Goal: Information Seeking & Learning: Learn about a topic

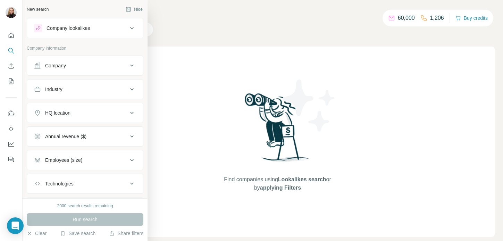
click at [71, 69] on button "Company" at bounding box center [85, 65] width 116 height 17
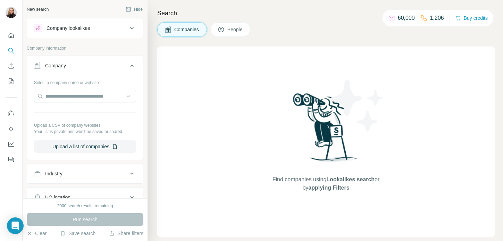
click at [86, 65] on div "Company" at bounding box center [81, 65] width 94 height 7
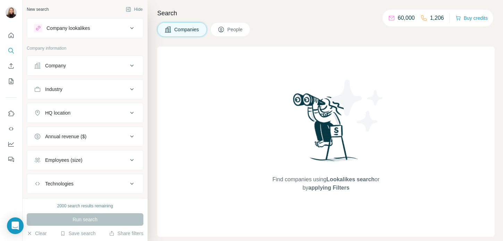
click at [78, 92] on div "Industry" at bounding box center [81, 89] width 94 height 7
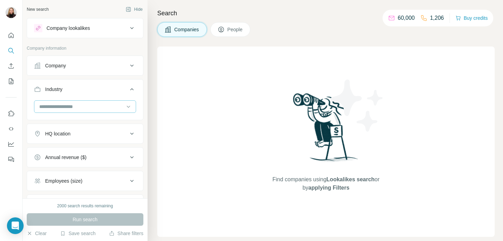
click at [58, 106] on input at bounding box center [82, 107] width 86 height 8
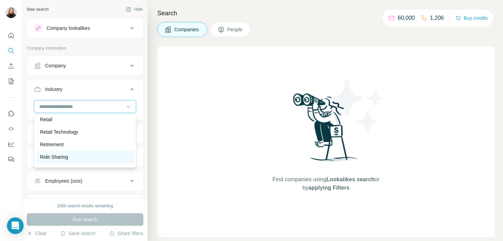
scroll to position [6048, 0]
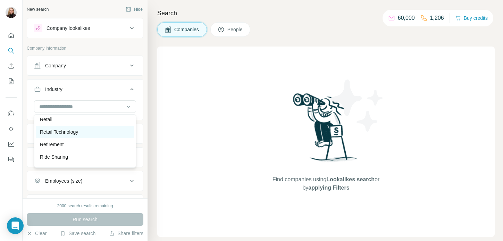
click at [66, 130] on p "Retail Technology" at bounding box center [59, 131] width 38 height 7
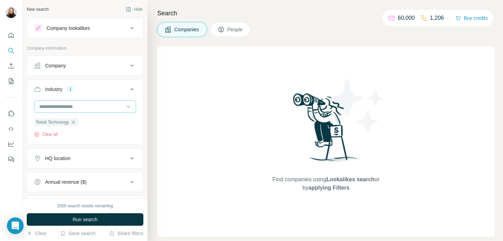
click at [67, 106] on input at bounding box center [82, 107] width 86 height 8
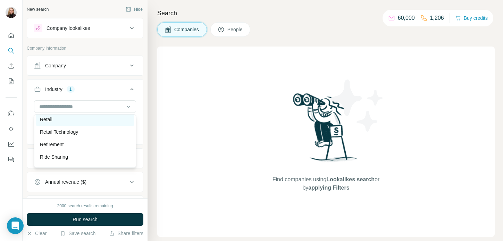
click at [56, 120] on div "Retail" at bounding box center [85, 119] width 90 height 7
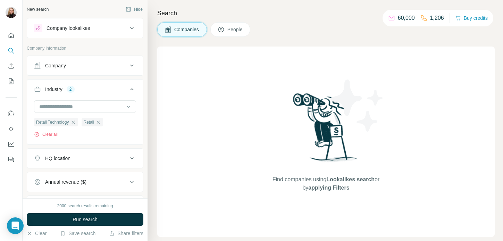
click at [75, 158] on div "HQ location" at bounding box center [81, 158] width 94 height 7
click at [68, 173] on input "text" at bounding box center [85, 175] width 102 height 13
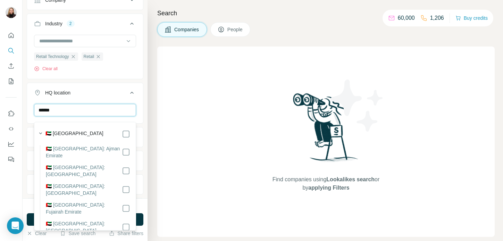
scroll to position [66, 0]
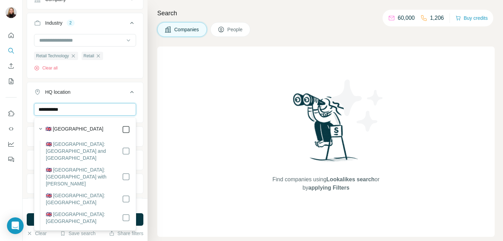
type input "**********"
click at [140, 106] on div "[GEOGRAPHIC_DATA] Clear all" at bounding box center [85, 124] width 116 height 43
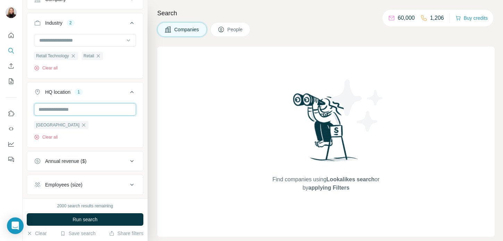
click at [82, 108] on input "text" at bounding box center [85, 109] width 102 height 13
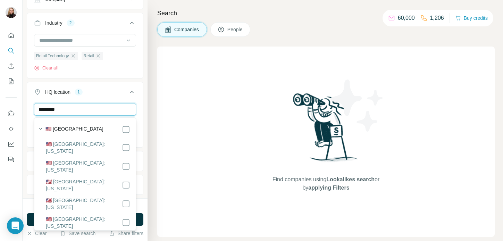
type input "*********"
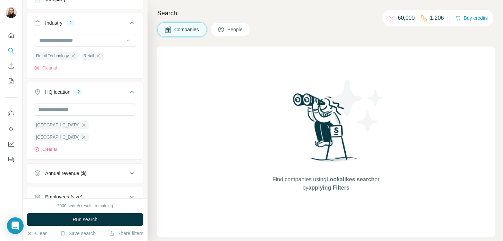
click at [145, 124] on div "New search Hide Company lookalikes Company information Company Industry 2 Retai…" at bounding box center [85, 99] width 125 height 198
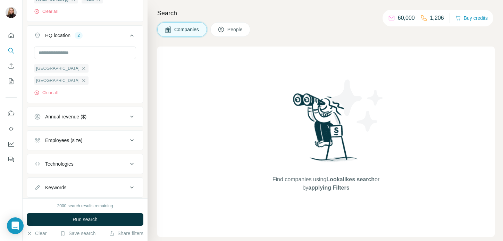
scroll to position [130, 0]
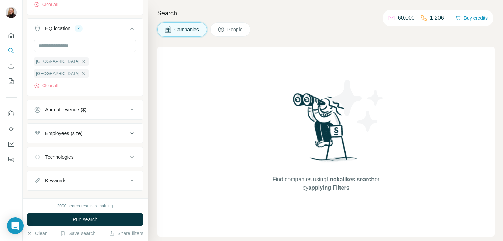
click at [95, 130] on div "Employees (size)" at bounding box center [81, 133] width 94 height 7
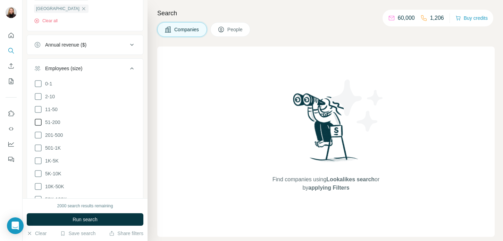
scroll to position [196, 0]
click at [39, 143] on icon at bounding box center [38, 147] width 8 height 8
click at [38, 156] on icon at bounding box center [38, 160] width 8 height 8
click at [37, 169] on icon at bounding box center [38, 173] width 8 height 8
click at [36, 130] on icon at bounding box center [38, 134] width 8 height 8
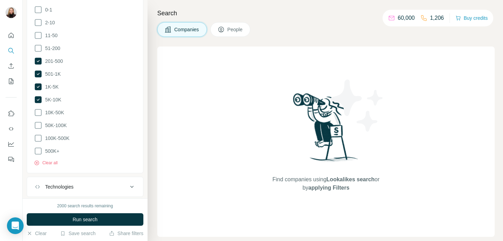
scroll to position [266, 0]
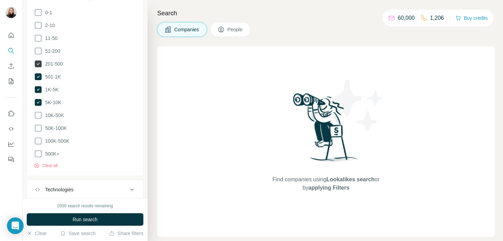
click at [39, 60] on icon at bounding box center [38, 63] width 7 height 7
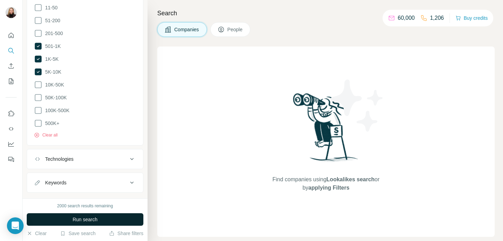
click at [96, 218] on span "Run search" at bounding box center [85, 219] width 25 height 7
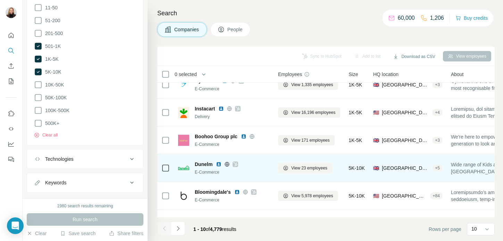
scroll to position [0, 0]
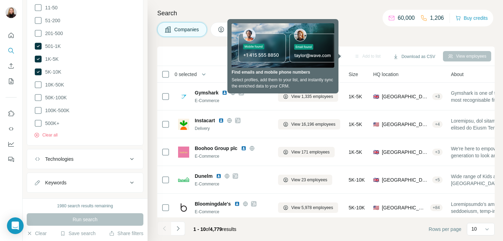
click at [291, 8] on h4 "Search" at bounding box center [326, 13] width 338 height 10
click at [272, 78] on th "Companies" at bounding box center [224, 74] width 100 height 17
click at [245, 9] on h4 "Search" at bounding box center [326, 13] width 338 height 10
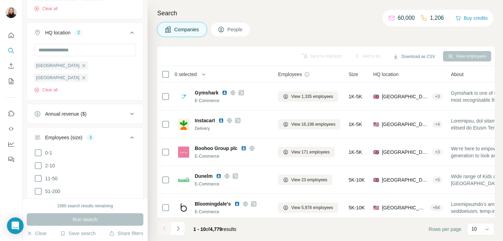
scroll to position [125, 0]
click at [86, 75] on icon "button" at bounding box center [84, 78] width 6 height 6
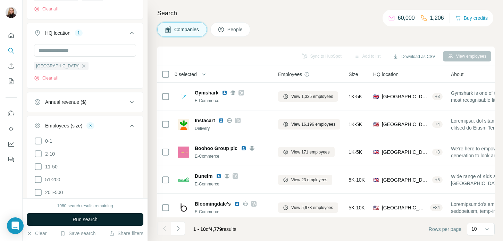
click at [97, 220] on span "Run search" at bounding box center [85, 219] width 25 height 7
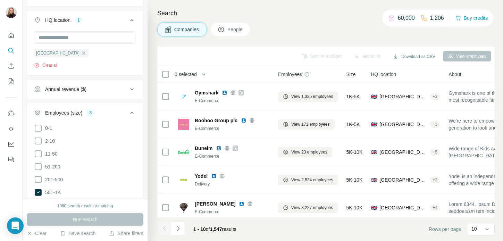
scroll to position [150, 0]
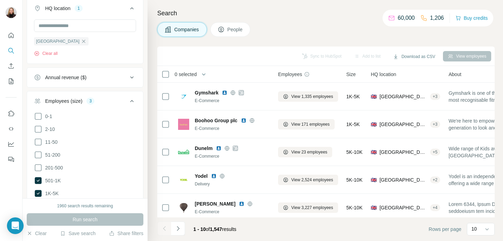
click at [97, 84] on button "Annual revenue ($)" at bounding box center [85, 77] width 116 height 17
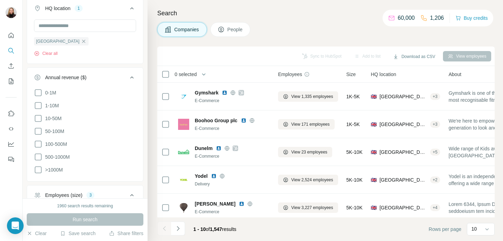
click at [90, 81] on div "Annual revenue ($)" at bounding box center [81, 77] width 94 height 7
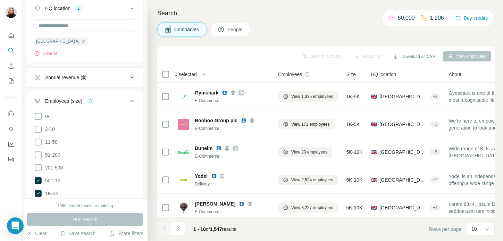
click at [90, 82] on button "Annual revenue ($)" at bounding box center [85, 77] width 116 height 17
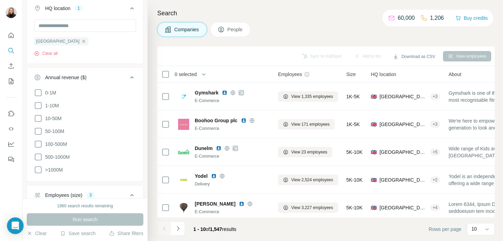
click at [100, 76] on div "Annual revenue ($)" at bounding box center [81, 77] width 94 height 7
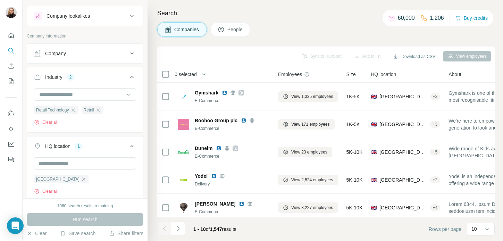
scroll to position [12, 0]
click at [101, 110] on icon "button" at bounding box center [99, 111] width 6 height 6
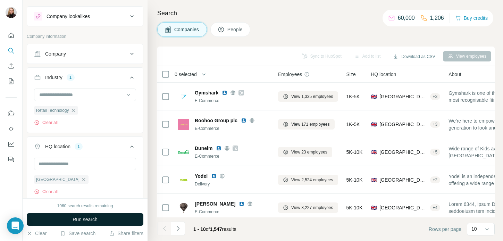
click at [101, 218] on button "Run search" at bounding box center [85, 219] width 117 height 13
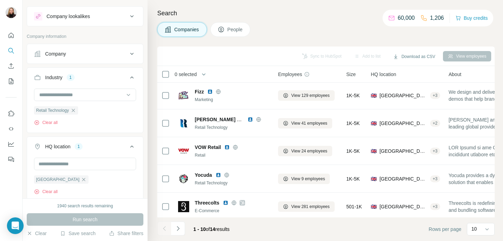
scroll to position [143, 0]
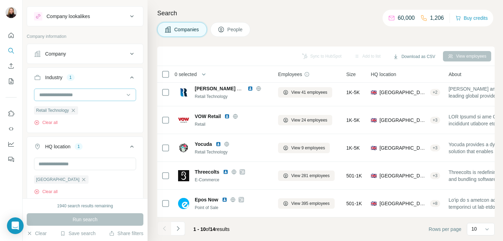
click at [63, 92] on input at bounding box center [82, 95] width 86 height 8
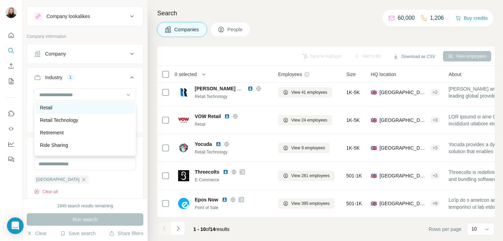
click at [50, 107] on p "Retail" at bounding box center [46, 107] width 13 height 7
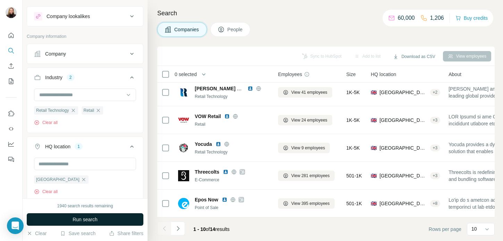
click at [107, 221] on button "Run search" at bounding box center [85, 219] width 117 height 13
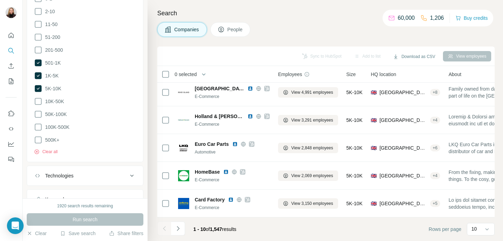
scroll to position [266, 0]
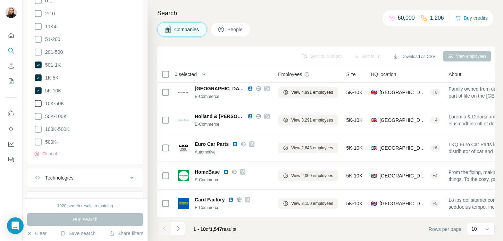
click at [40, 103] on icon at bounding box center [38, 103] width 8 height 8
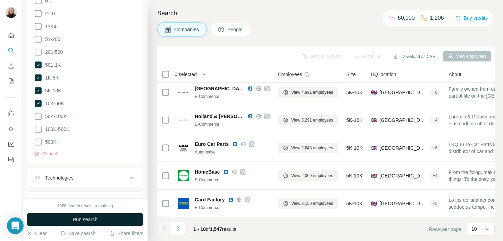
click at [90, 220] on span "Run search" at bounding box center [85, 219] width 25 height 7
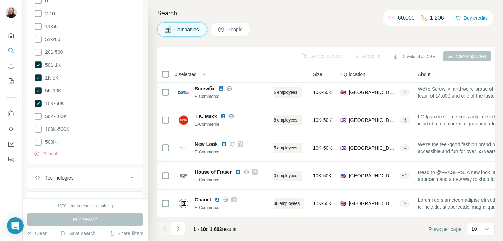
scroll to position [143, 0]
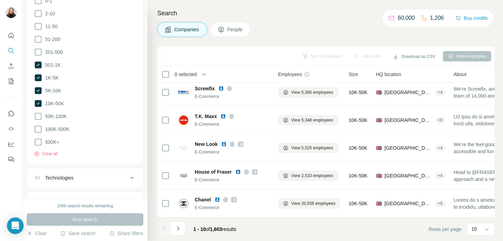
click at [357, 74] on span "Size" at bounding box center [353, 74] width 9 height 7
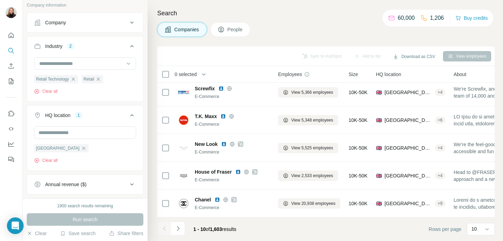
scroll to position [0, 0]
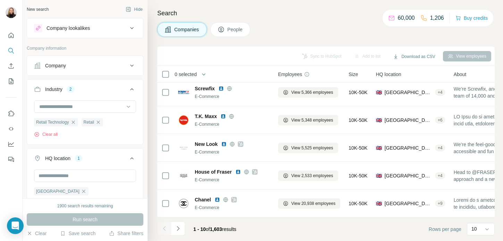
click at [99, 65] on div "Company" at bounding box center [81, 65] width 94 height 7
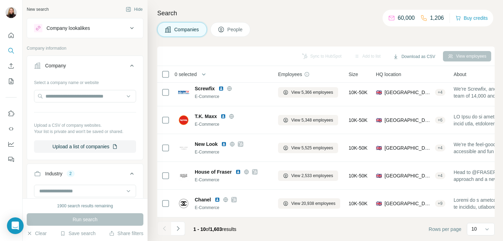
click at [99, 65] on div "Company" at bounding box center [81, 65] width 94 height 7
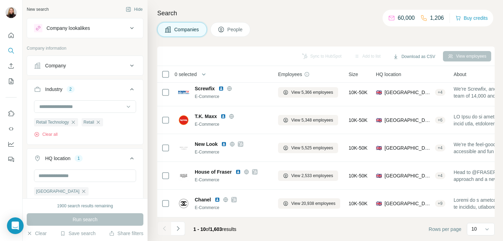
click at [94, 31] on div "Company lookalikes" at bounding box center [81, 28] width 94 height 8
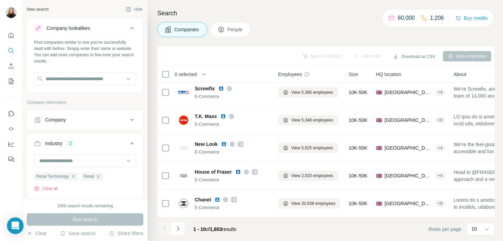
click at [94, 31] on div "Company lookalikes" at bounding box center [81, 28] width 94 height 8
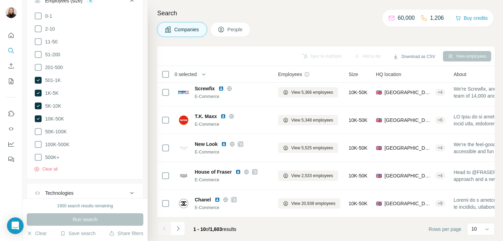
scroll to position [297, 0]
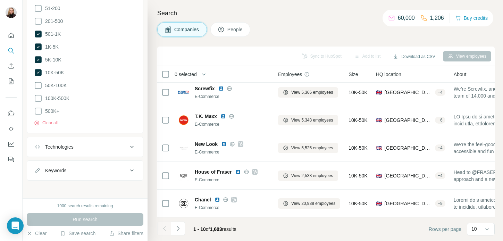
click at [88, 143] on div "Technologies" at bounding box center [81, 146] width 94 height 7
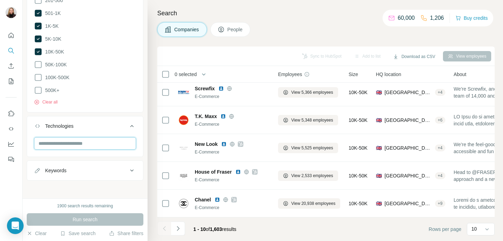
click at [86, 140] on input "text" at bounding box center [85, 143] width 102 height 13
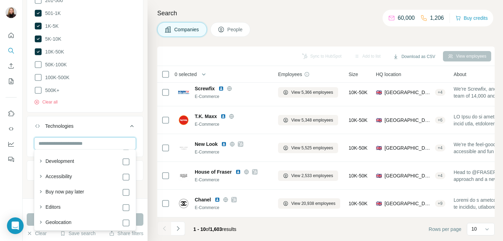
scroll to position [994, 0]
click at [99, 125] on div "Technologies" at bounding box center [81, 126] width 94 height 7
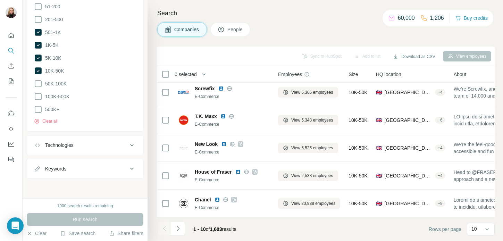
scroll to position [297, 0]
click at [85, 173] on button "Keywords" at bounding box center [85, 170] width 116 height 17
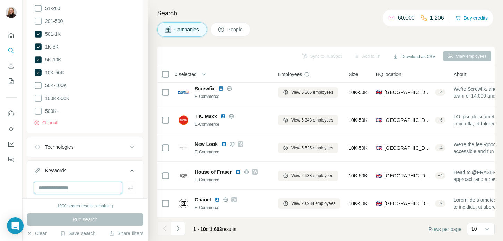
click at [80, 186] on input "text" at bounding box center [78, 188] width 88 height 13
click at [88, 169] on div "Keywords" at bounding box center [81, 170] width 94 height 7
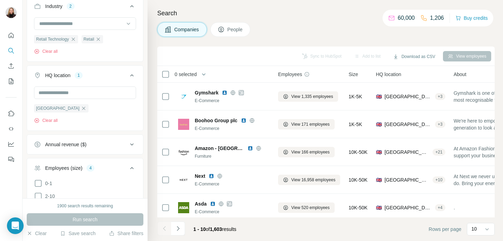
scroll to position [0, 0]
